Goal: Information Seeking & Learning: Learn about a topic

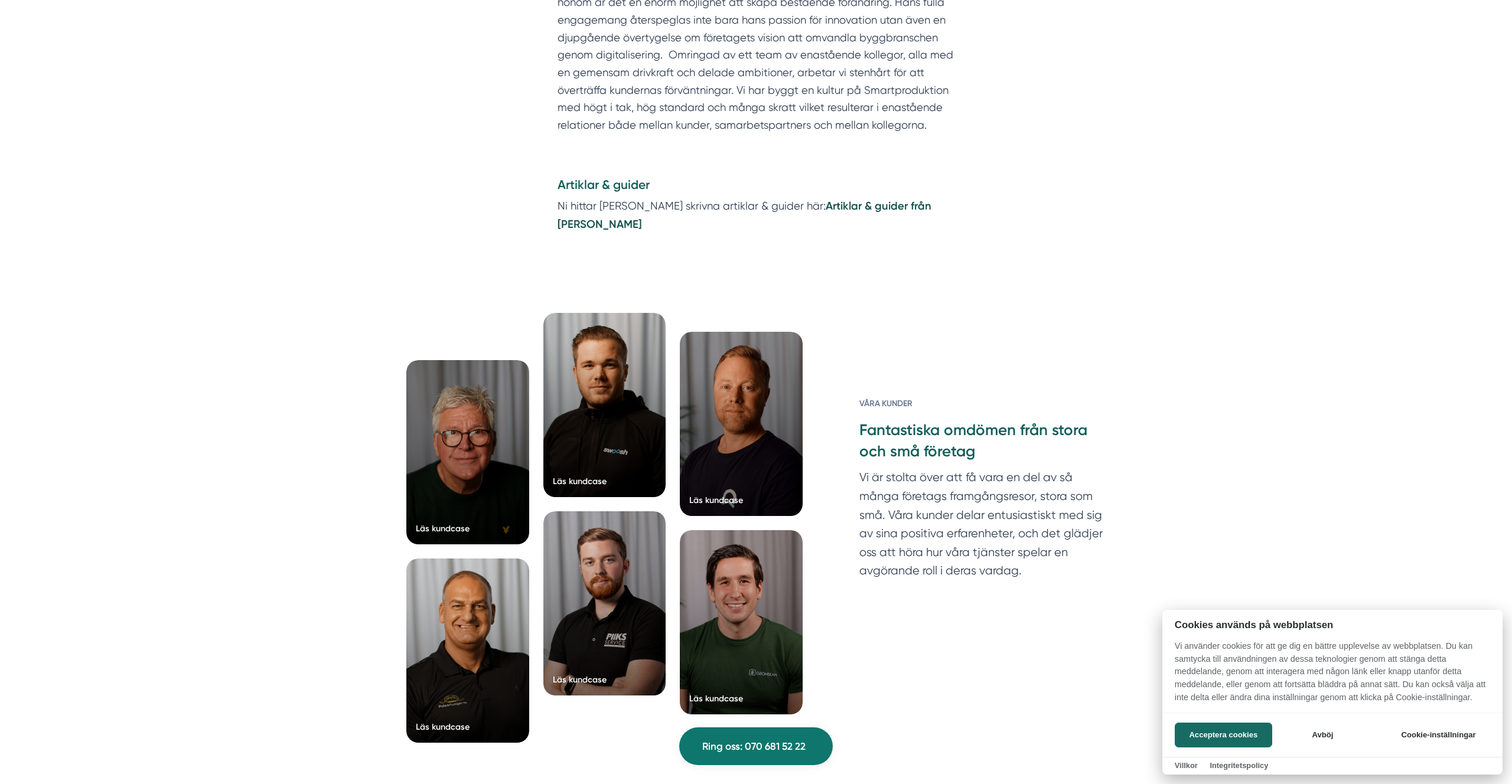
scroll to position [1391, 0]
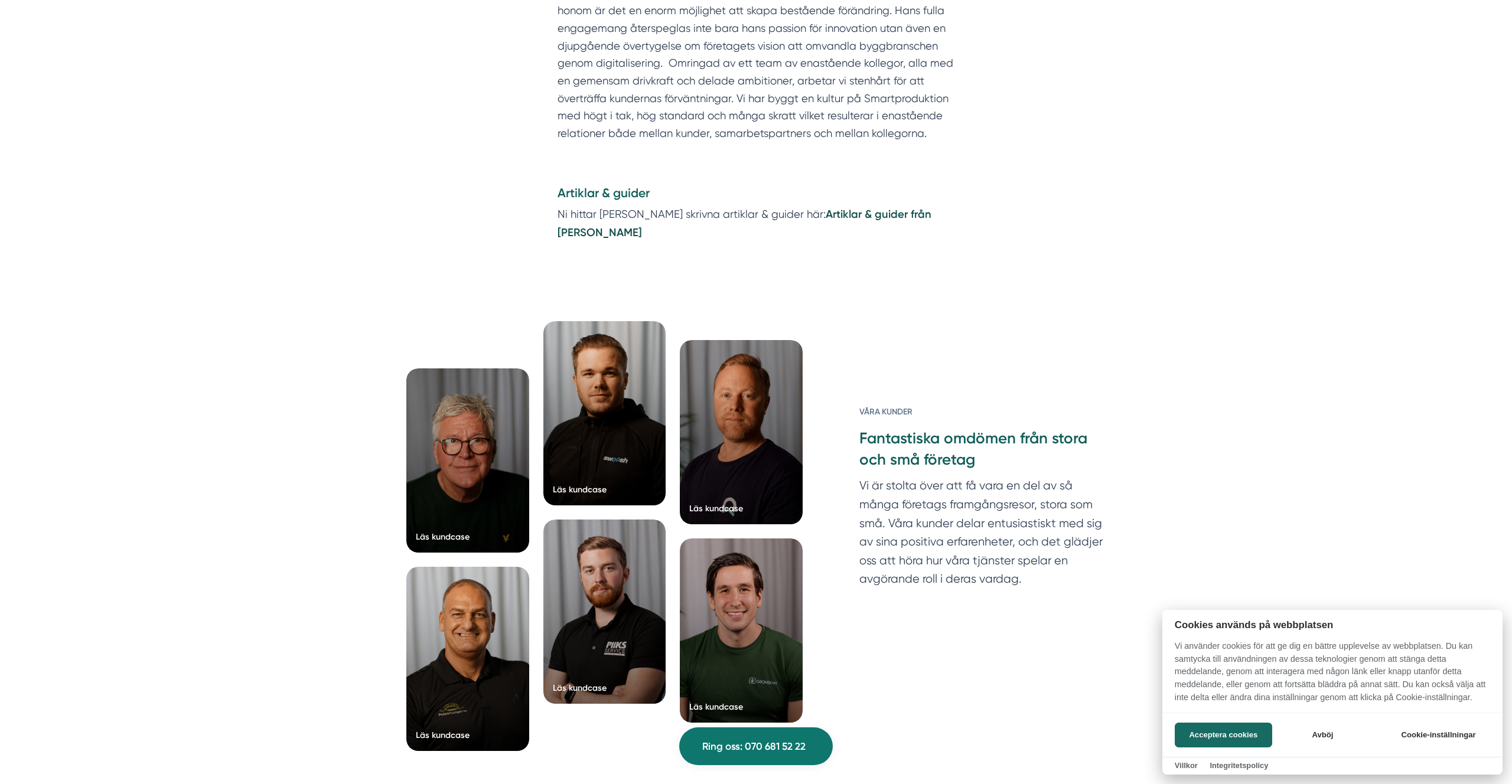
click at [850, 193] on div at bounding box center [756, 392] width 1512 height 784
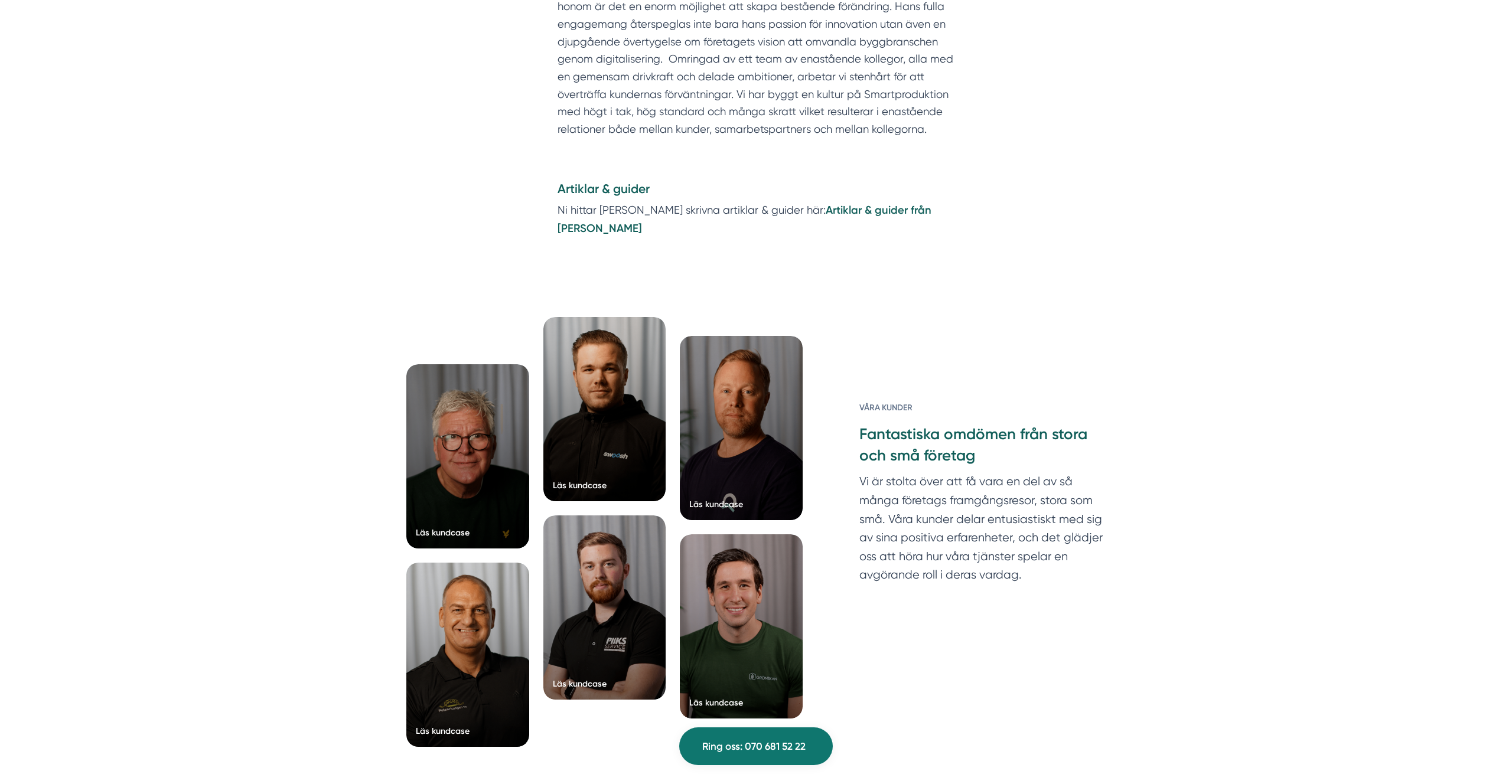
click at [850, 204] on strong "Artiklar & guider från [PERSON_NAME]" at bounding box center [744, 219] width 374 height 31
